Goal: Navigation & Orientation: Find specific page/section

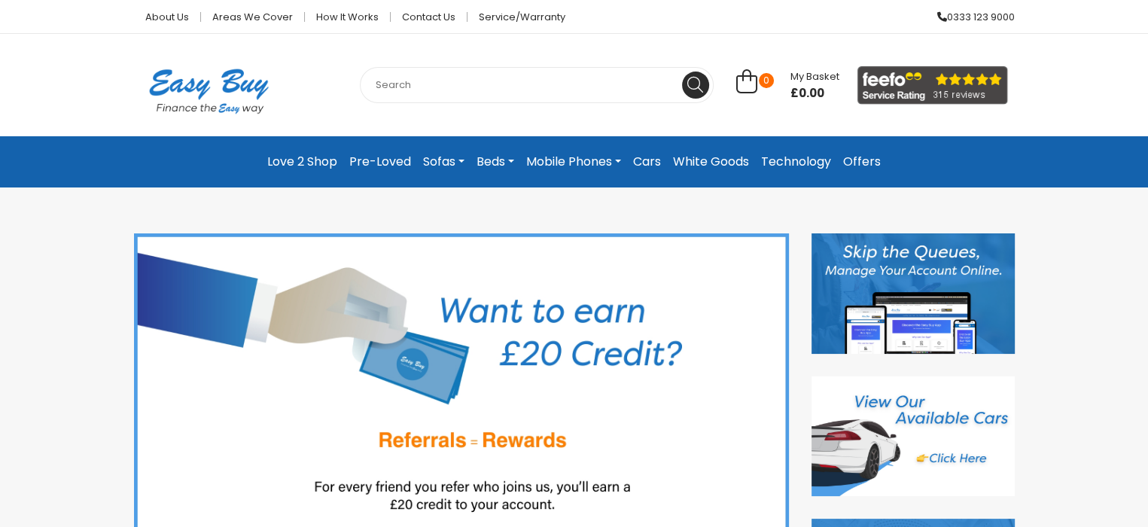
click at [804, 157] on link "Technology" at bounding box center [796, 161] width 82 height 27
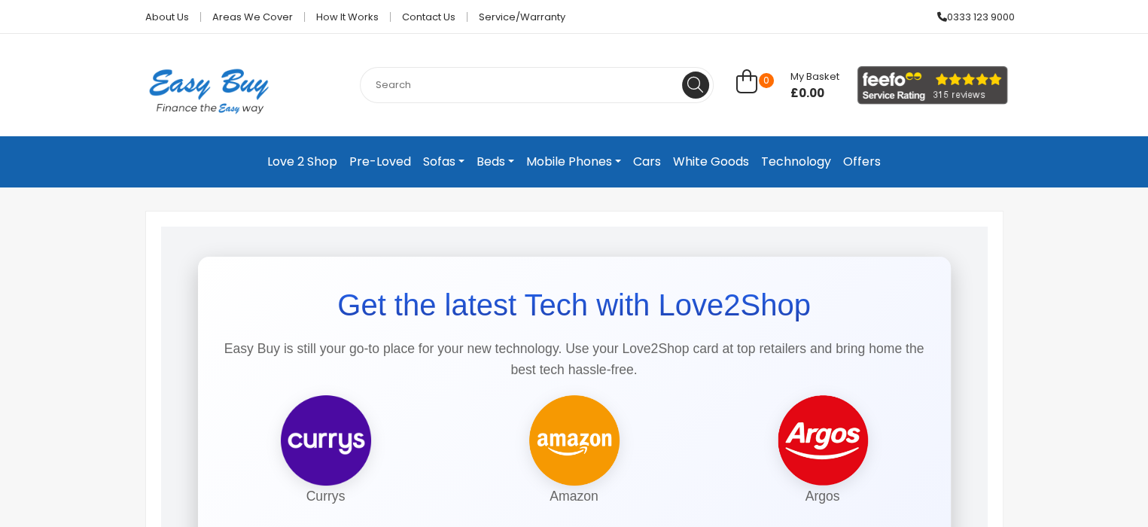
click at [280, 164] on link "Love 2 Shop" at bounding box center [302, 161] width 82 height 27
